Goal: Information Seeking & Learning: Find specific fact

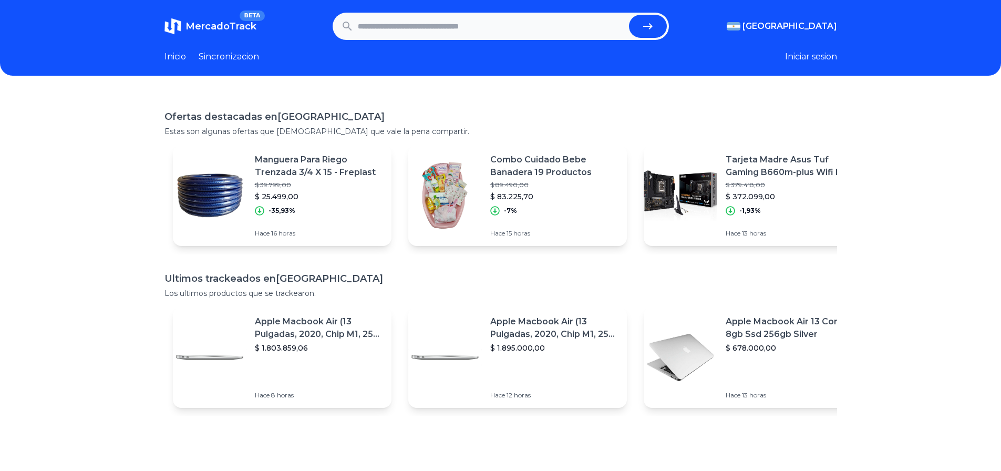
click at [453, 28] on input "text" at bounding box center [491, 26] width 267 height 23
drag, startPoint x: 504, startPoint y: 29, endPoint x: 396, endPoint y: 2, distance: 110.7
click at [501, 28] on input "text" at bounding box center [491, 26] width 267 height 23
click at [400, 19] on input "text" at bounding box center [491, 26] width 267 height 23
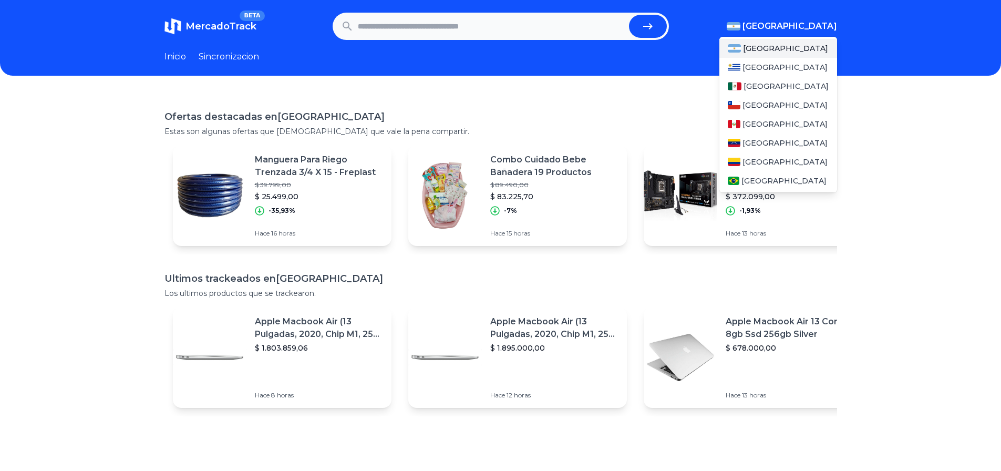
click at [809, 27] on span "[GEOGRAPHIC_DATA]" at bounding box center [790, 26] width 95 height 13
click at [772, 89] on span "[GEOGRAPHIC_DATA]" at bounding box center [786, 86] width 85 height 11
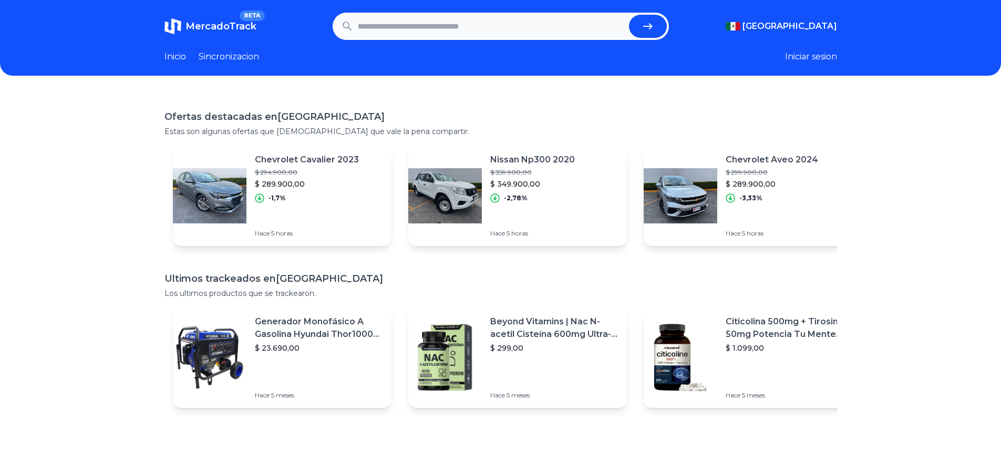
click at [471, 23] on input "text" at bounding box center [491, 26] width 267 height 23
type input "**********"
click at [629, 15] on button "submit" at bounding box center [648, 26] width 38 height 23
